Goal: Task Accomplishment & Management: Use online tool/utility

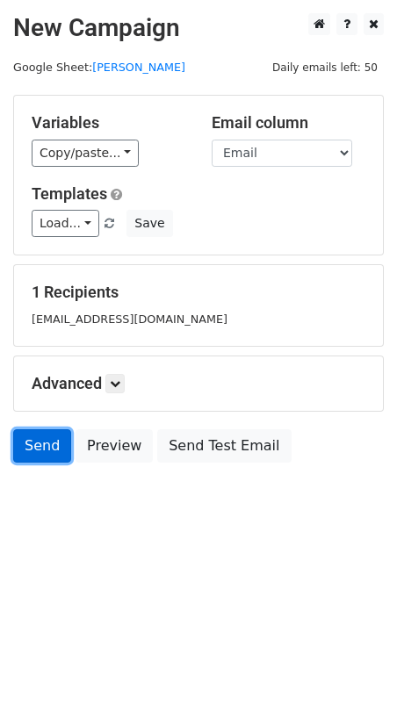
click at [27, 443] on link "Send" at bounding box center [42, 445] width 58 height 33
